Goal: Check status: Check status

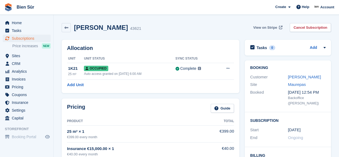
click at [271, 29] on span "View on Stripe" at bounding box center [265, 27] width 24 height 5
click at [267, 25] on span "View on Stripe" at bounding box center [265, 27] width 24 height 5
click at [271, 28] on span "View on Stripe" at bounding box center [265, 27] width 24 height 5
click at [271, 27] on span "View on Stripe" at bounding box center [265, 27] width 24 height 5
